Goal: Task Accomplishment & Management: Complete application form

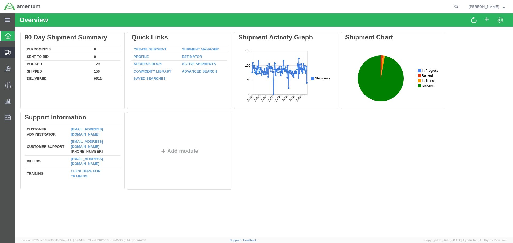
click at [0, 0] on span "Create Shipment" at bounding box center [0, 0] width 0 height 0
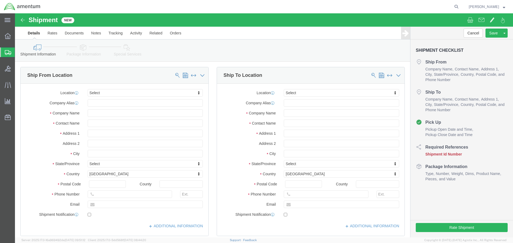
select select
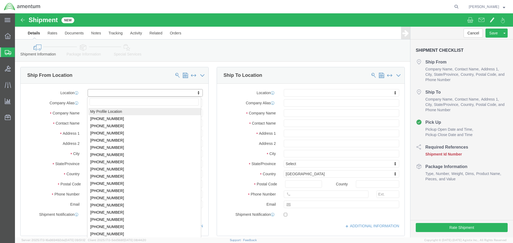
select select "MYPROFILE"
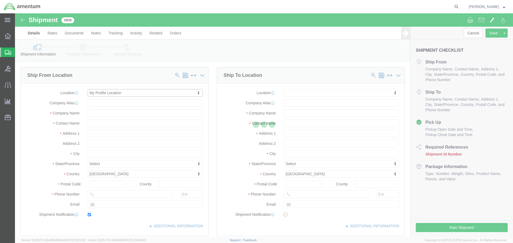
type input "[STREET_ADDRESS]"
type input "92154"
type input "[PHONE_NUMBER]"
type input "[PERSON_NAME][EMAIL_ADDRESS][PERSON_NAME][DOMAIN_NAME]"
checkbox input "true"
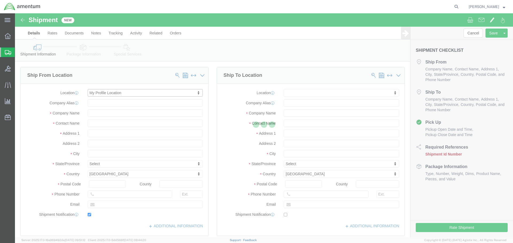
type input "Amentum Services, Inc."
type input "[PERSON_NAME]"
type input "[GEOGRAPHIC_DATA]"
select select "CA"
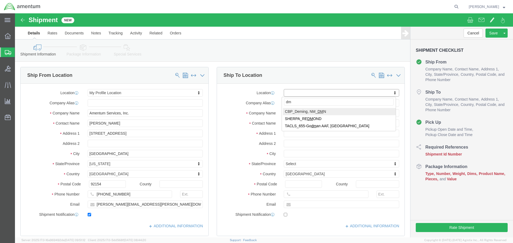
type input "dmn"
select select "49938"
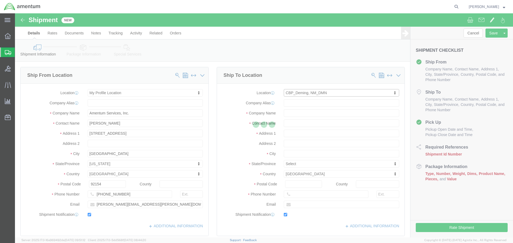
type input "[GEOGRAPHIC_DATA]"
type input "Hangar N-3"
type input "88030"
type input "[PHONE_NUMBER]"
type input "[PERSON_NAME][EMAIL_ADDRESS][DOMAIN_NAME]"
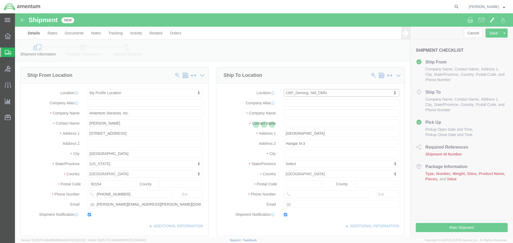
checkbox input "true"
type input "Amentum Services, Inc"
type input "[PERSON_NAME]"
select select "NM"
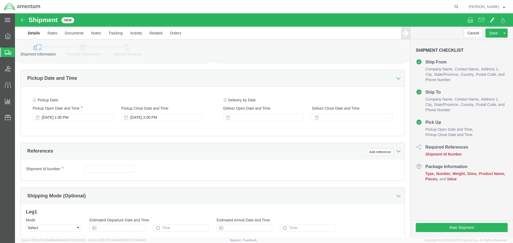
scroll to position [187, 0]
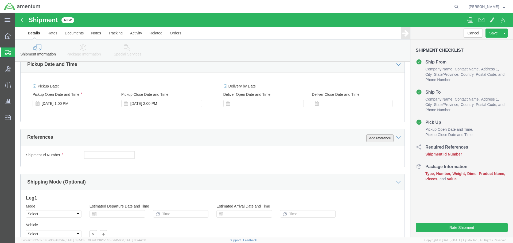
click button "Add reference"
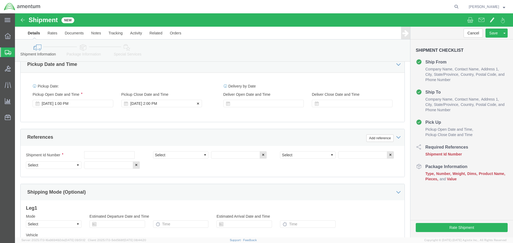
scroll to position [0, 0]
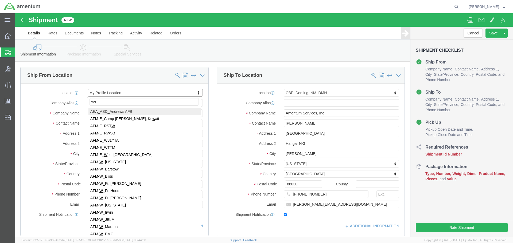
type input "wsd"
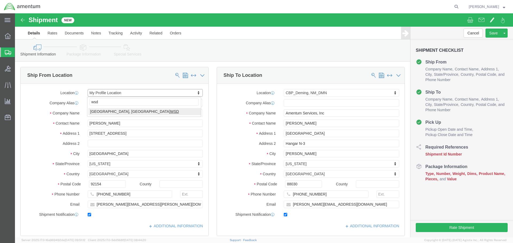
select select "49946"
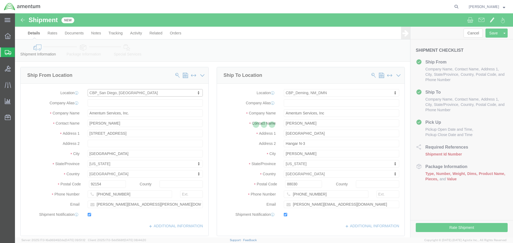
type input "Bldg 1480 [GEOGRAPHIC_DATA] [GEOGRAPHIC_DATA]"
type input "92135-7013"
type input "[PHONE_NUMBER]"
type input "3017"
type input "[PERSON_NAME][EMAIL_ADDRESS][PERSON_NAME][DOMAIN_NAME]"
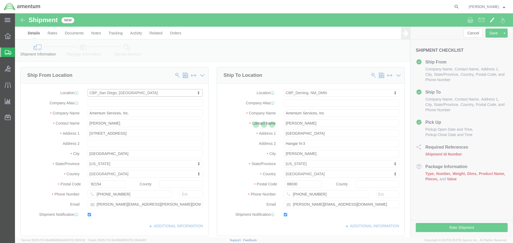
type input "Amentum Services, Inc"
type input "[PERSON_NAME]"
type input "[GEOGRAPHIC_DATA]"
select select "CA"
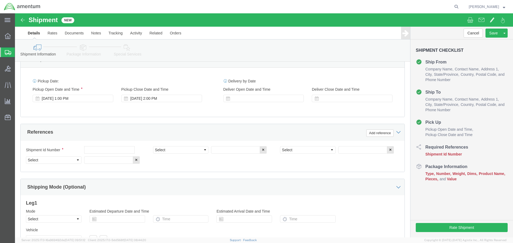
scroll to position [244, 0]
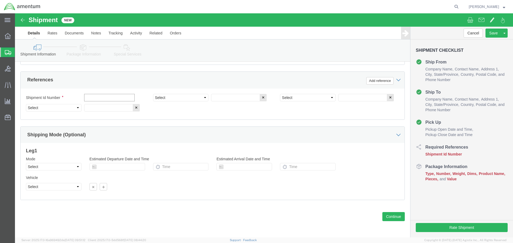
click input "text"
type input "94784"
select select "PROJNUM"
type input "6118.03.03.2219.000.WSD.0000"
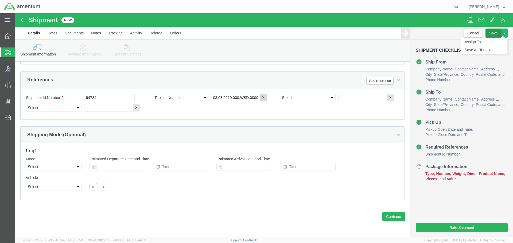
scroll to position [0, 0]
select select "DEPT"
type input "CBP"
select select "CUSTREF"
type input "325186"
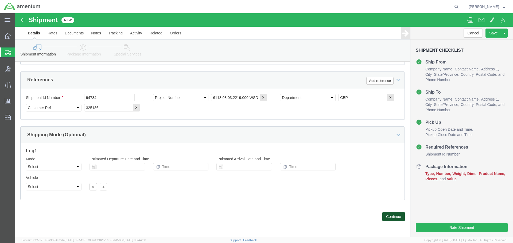
click button "Continue"
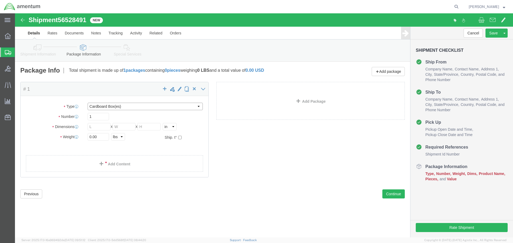
click select "Select BCK Boxes Bale(s) Basket(s) Bolt(s) Bottle(s) Buckets Bulk Bundle(s) Can…"
select select "ENV"
click select "Select BCK Boxes Bale(s) Basket(s) Bolt(s) Bottle(s) Buckets Bulk Bundle(s) Can…"
type input "9.50"
type input "12.50"
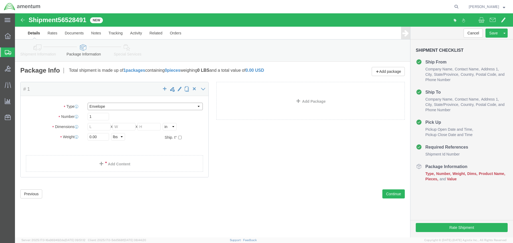
type input "0.25"
type input "1"
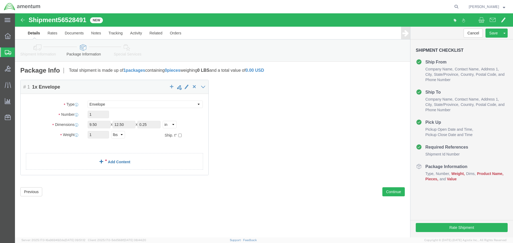
click link "Add Content"
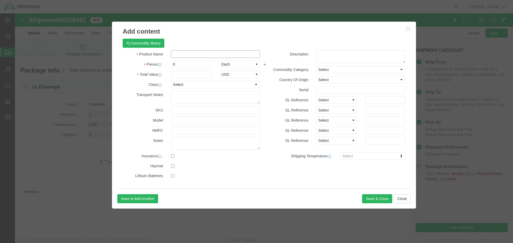
click input "text"
type input "WASHER S/A 2600-LW"
select select "USD"
type input "55144-003"
type input "WASHER S/A 2600-LW"
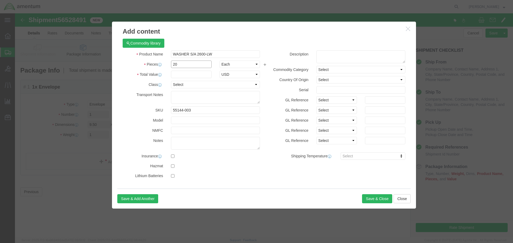
type input "20"
type input "24"
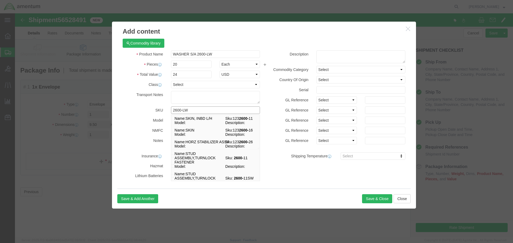
type input "2600-LW"
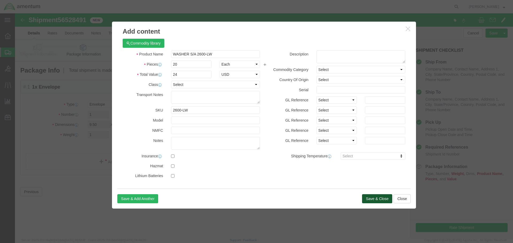
click button "Save & Close"
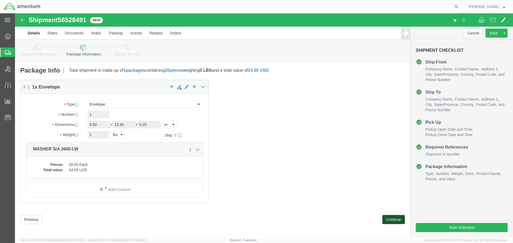
click button "Continue"
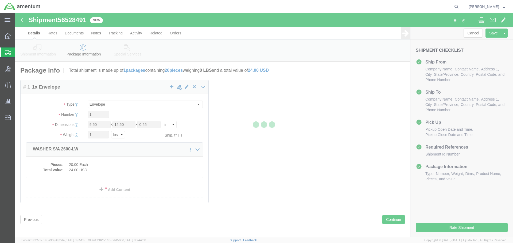
select select
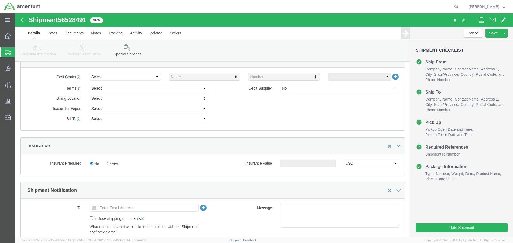
scroll to position [294, 0]
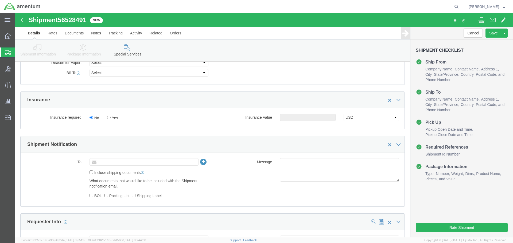
click input "text"
type input "[PERSON_NAME].[PERSON_NAME]@"
type input "[PERSON_NAME][EMAIL_ADDRESS][PERSON_NAME][DOMAIN_NAME]"
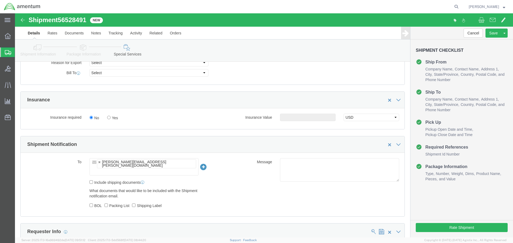
click ul "[PERSON_NAME][EMAIL_ADDRESS][PERSON_NAME][DOMAIN_NAME]"
paste input "[PERSON_NAME][EMAIL_ADDRESS][PERSON_NAME][DOMAIN_NAME]"
type input "[PERSON_NAME][EMAIL_ADDRESS][PERSON_NAME][DOMAIN_NAME]"
type input "[PERSON_NAME][EMAIL_ADDRESS][PERSON_NAME][DOMAIN_NAME],[PERSON_NAME][DOMAIN_NAM…"
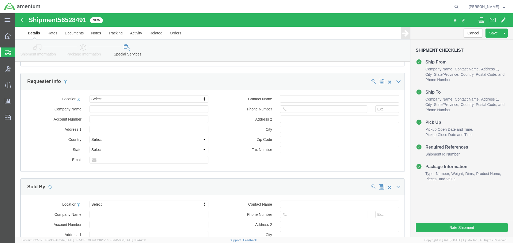
scroll to position [639, 0]
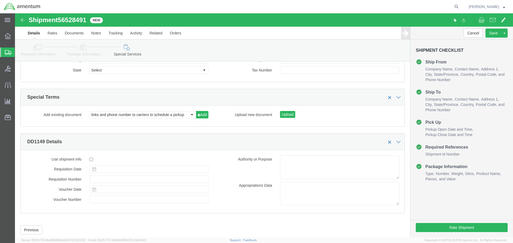
click div "Rate Shipment"
click button "Rate Shipment"
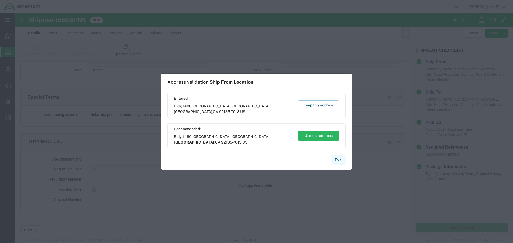
click at [341, 164] on button "Exit" at bounding box center [337, 159] width 15 height 9
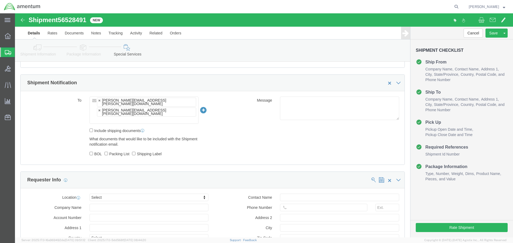
scroll to position [345, 0]
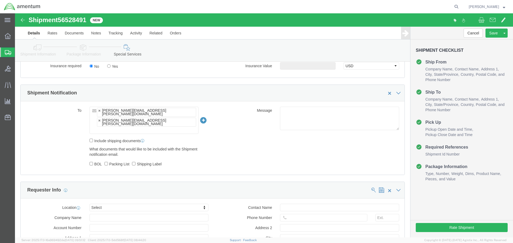
click icon
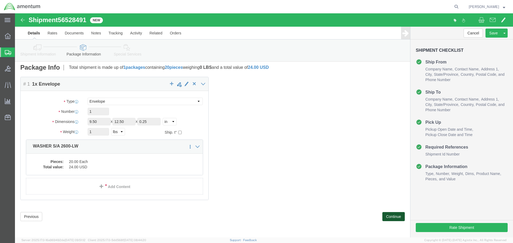
click button "Continue"
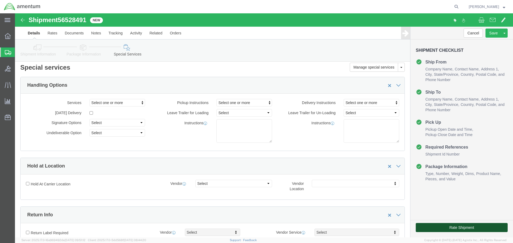
click button "Rate Shipment"
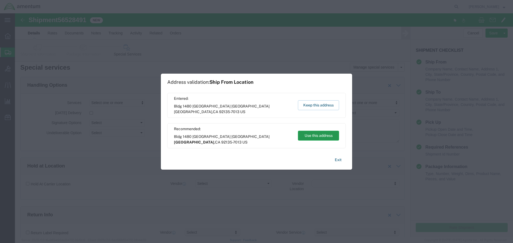
click at [310, 134] on button "Use this address" at bounding box center [318, 136] width 41 height 10
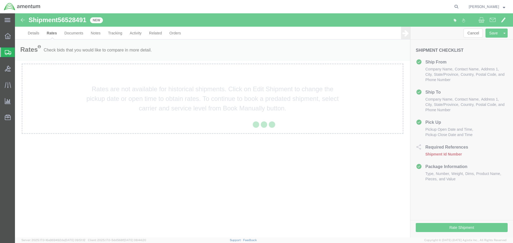
scroll to position [0, 0]
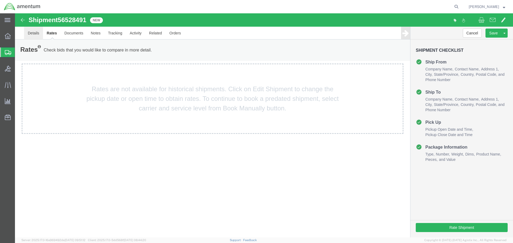
click at [37, 35] on link "Details" at bounding box center [33, 33] width 19 height 13
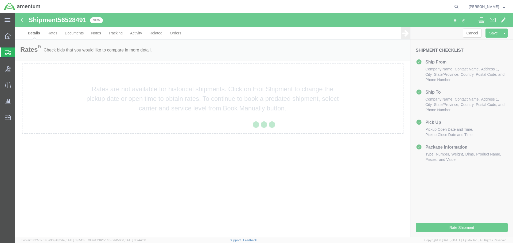
select select "49946"
select select "49938"
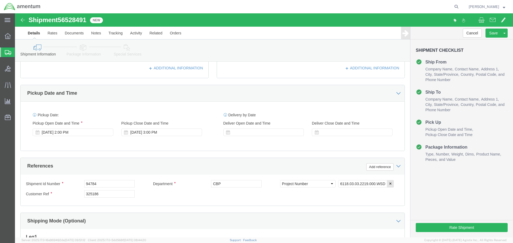
scroll to position [160, 0]
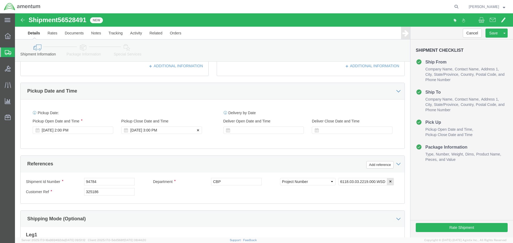
click div "[DATE] 3:00 PM"
click div "[DATE] 2:00 PM"
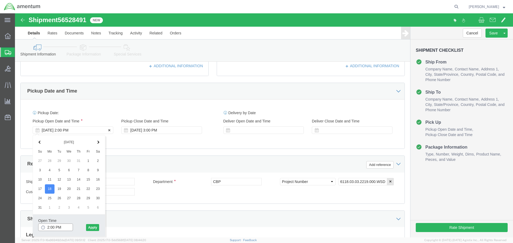
type input "3:00 PM"
click button "Apply"
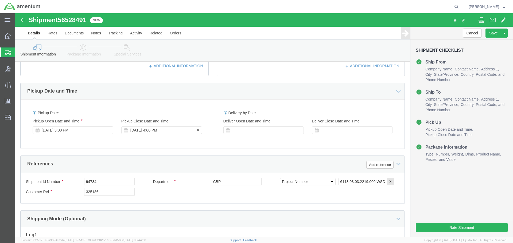
click div "[DATE] 4:00 PM"
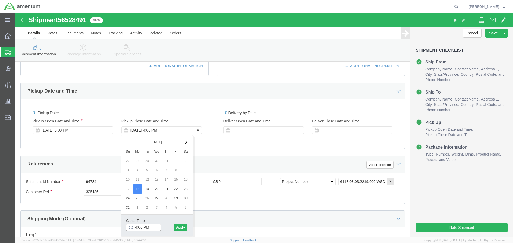
type input "5:00 PM"
click button "Apply"
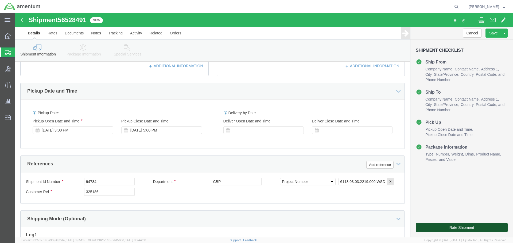
click button "Rate Shipment"
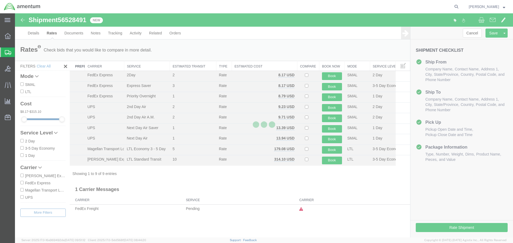
scroll to position [0, 0]
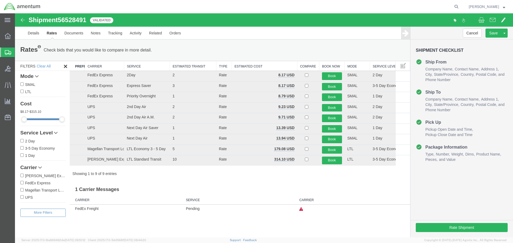
click at [32, 184] on label "FedEx Express" at bounding box center [42, 183] width 45 height 6
click at [24, 184] on input "FedEx Express" at bounding box center [21, 182] width 3 height 3
checkbox input "true"
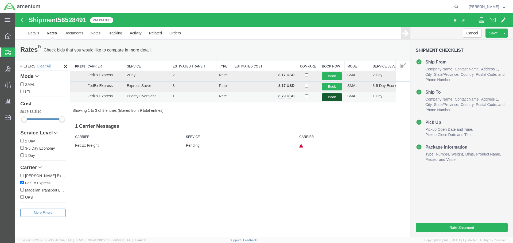
click at [330, 98] on button "Book" at bounding box center [332, 97] width 20 height 8
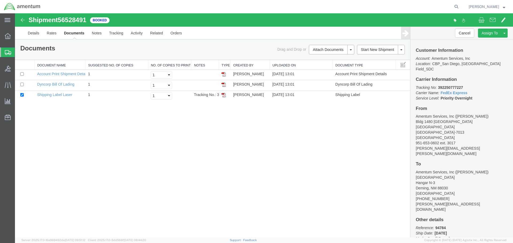
click at [447, 85] on b "392250777227" at bounding box center [450, 87] width 25 height 4
copy b "392250777227"
